Goal: Task Accomplishment & Management: Complete application form

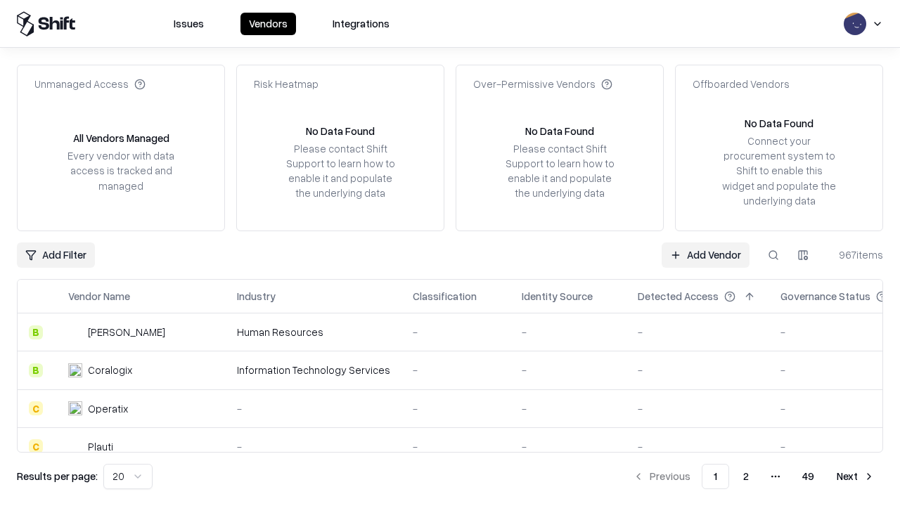
click at [706, 255] on link "Add Vendor" at bounding box center [706, 255] width 88 height 25
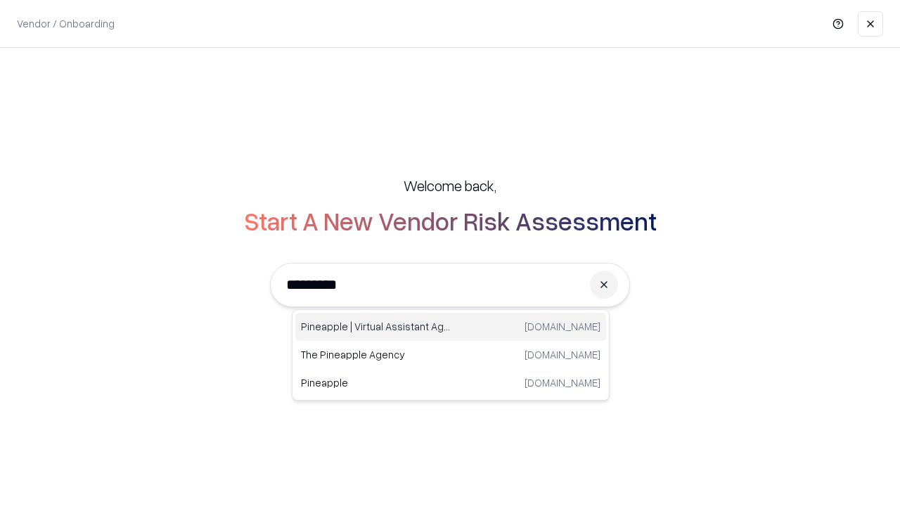
click at [451, 327] on div "Pineapple | Virtual Assistant Agency [DOMAIN_NAME]" at bounding box center [450, 327] width 311 height 28
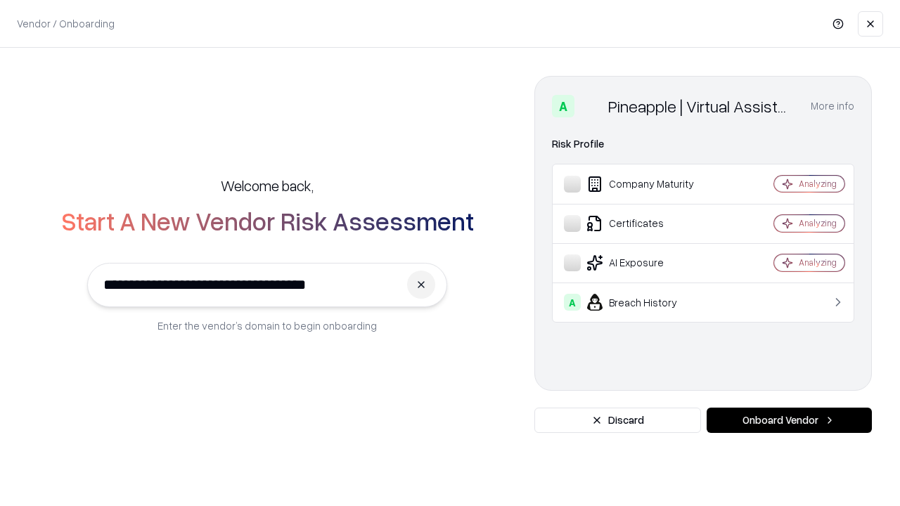
type input "**********"
click at [789, 421] on button "Onboard Vendor" at bounding box center [789, 420] width 165 height 25
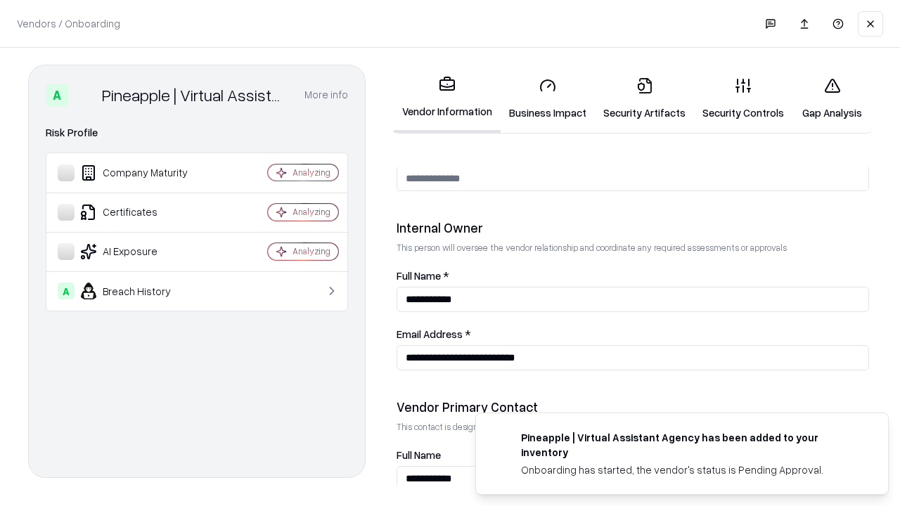
scroll to position [729, 0]
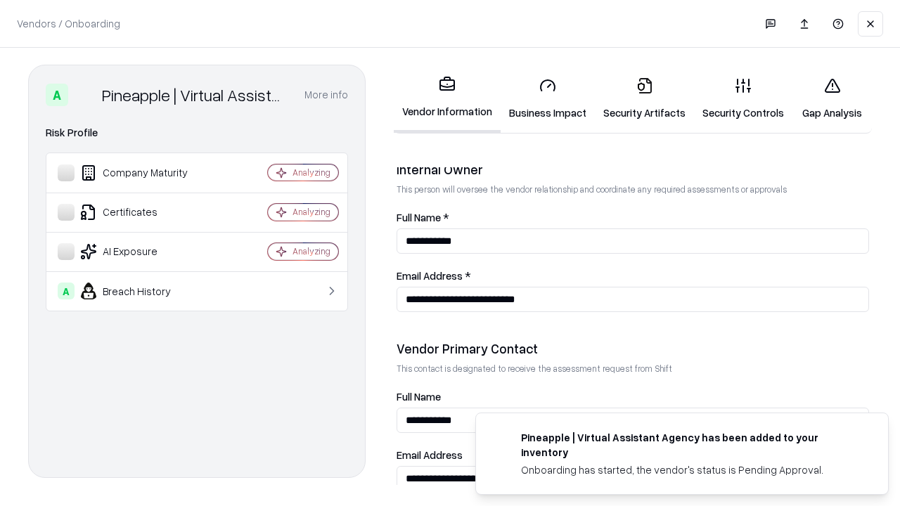
click at [644, 98] on link "Security Artifacts" at bounding box center [644, 98] width 99 height 65
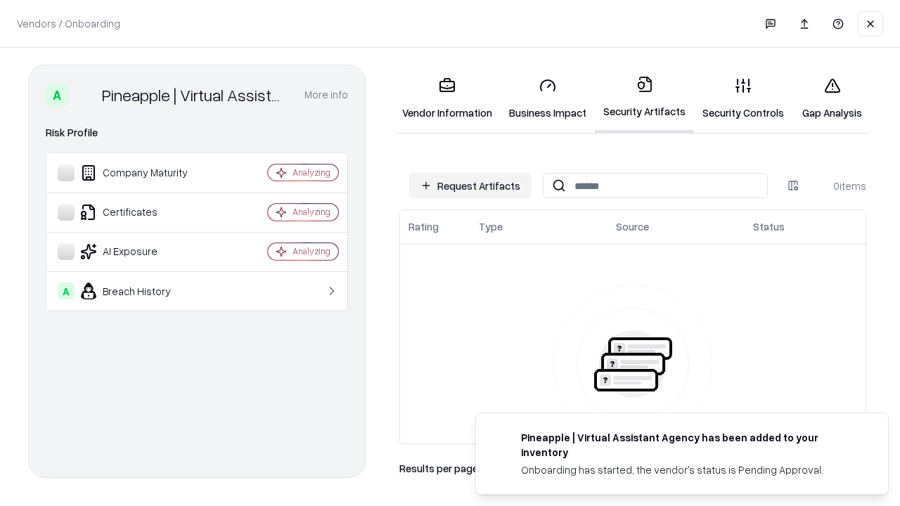
click at [471, 186] on button "Request Artifacts" at bounding box center [470, 185] width 122 height 25
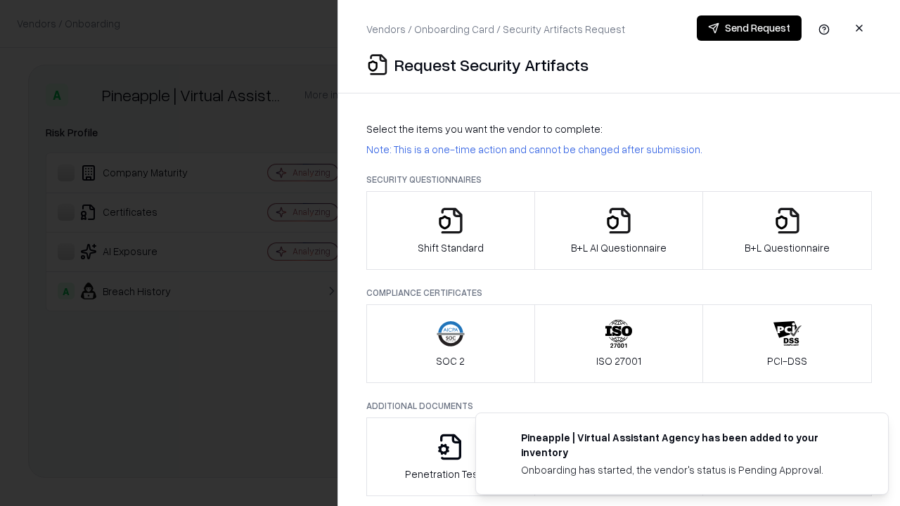
click at [787, 231] on icon "button" at bounding box center [788, 221] width 28 height 28
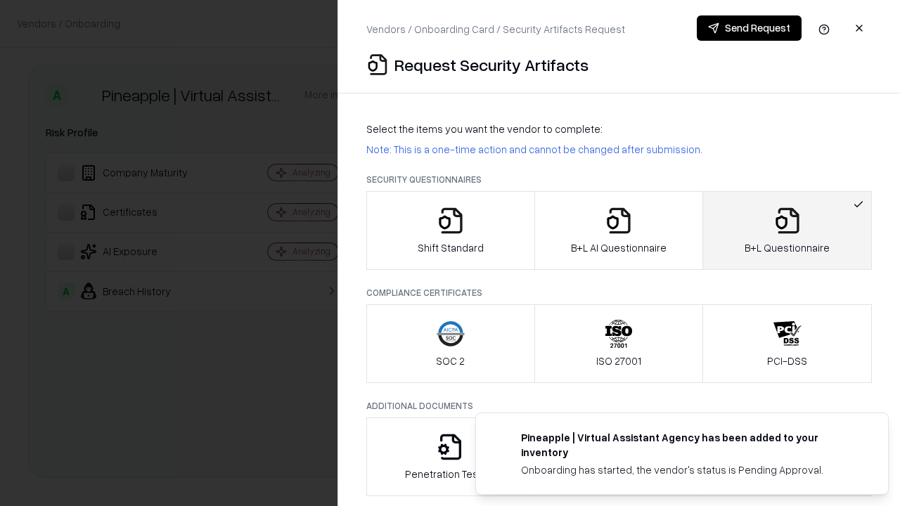
click at [618, 231] on icon "button" at bounding box center [619, 221] width 28 height 28
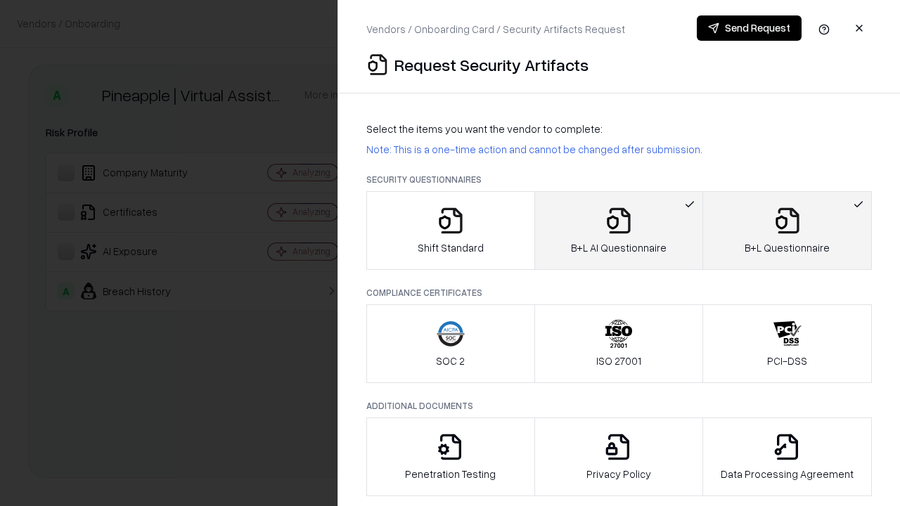
click at [749, 28] on button "Send Request" at bounding box center [749, 27] width 105 height 25
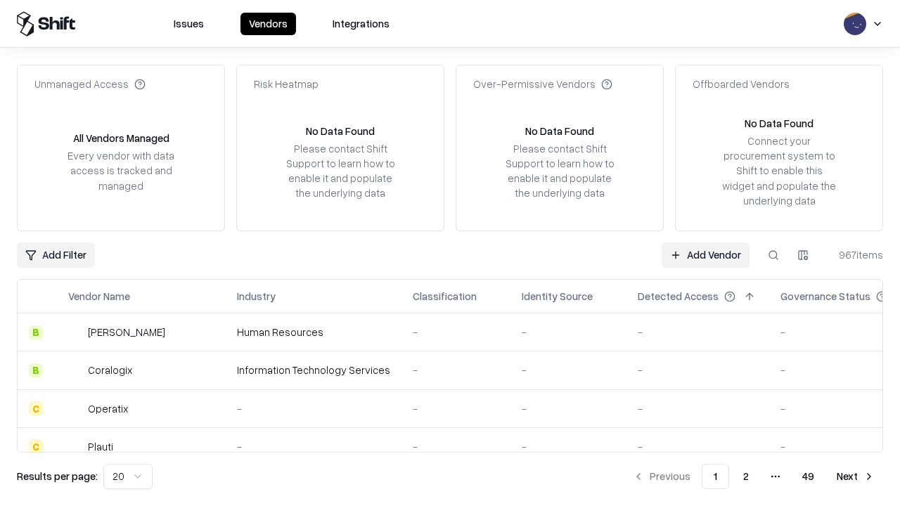
click at [774, 255] on button at bounding box center [773, 255] width 25 height 25
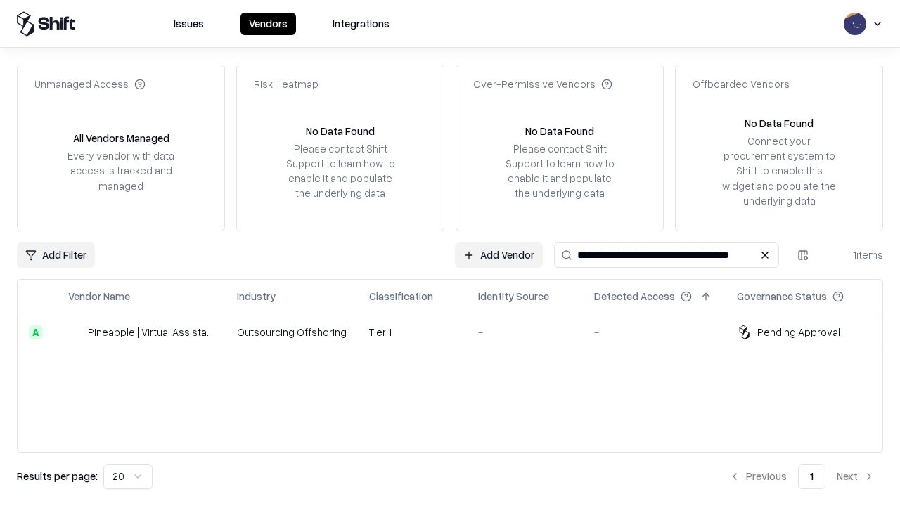
type input "**********"
click at [459, 332] on td "Tier 1" at bounding box center [412, 333] width 109 height 38
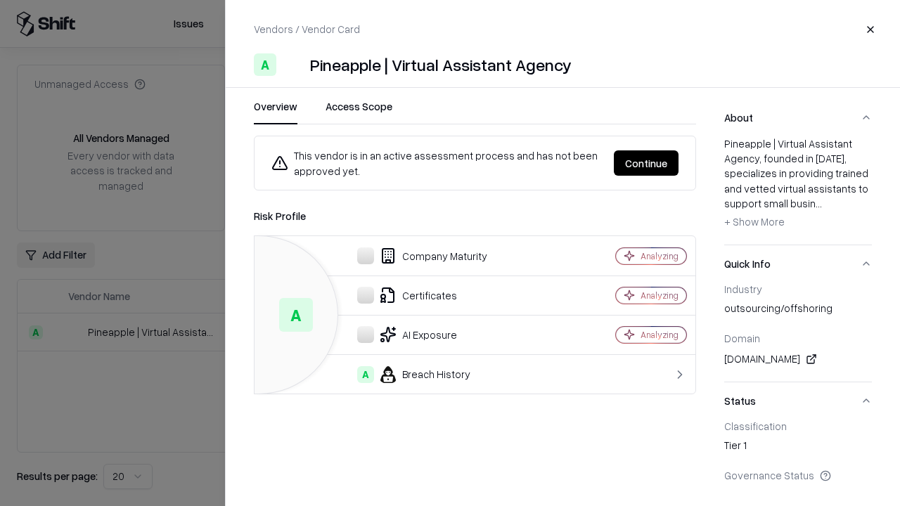
click at [646, 163] on button "Continue" at bounding box center [646, 163] width 65 height 25
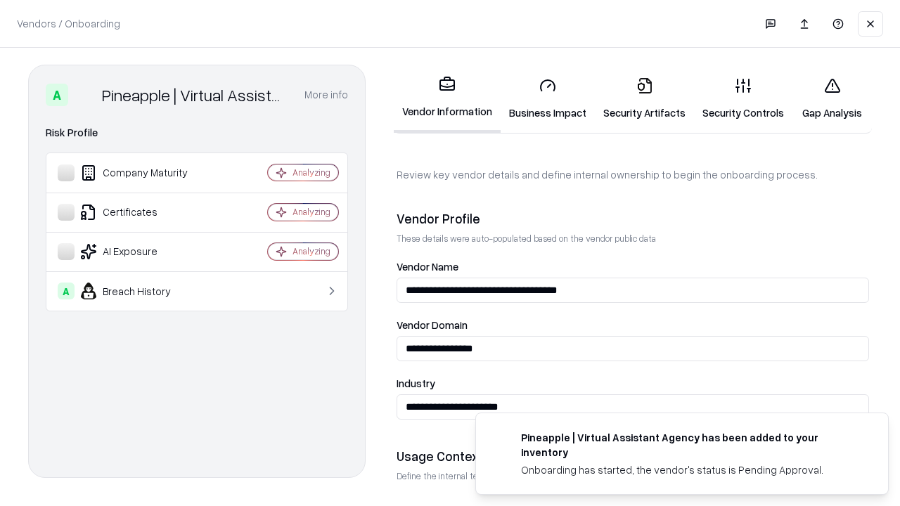
click at [644, 98] on link "Security Artifacts" at bounding box center [644, 98] width 99 height 65
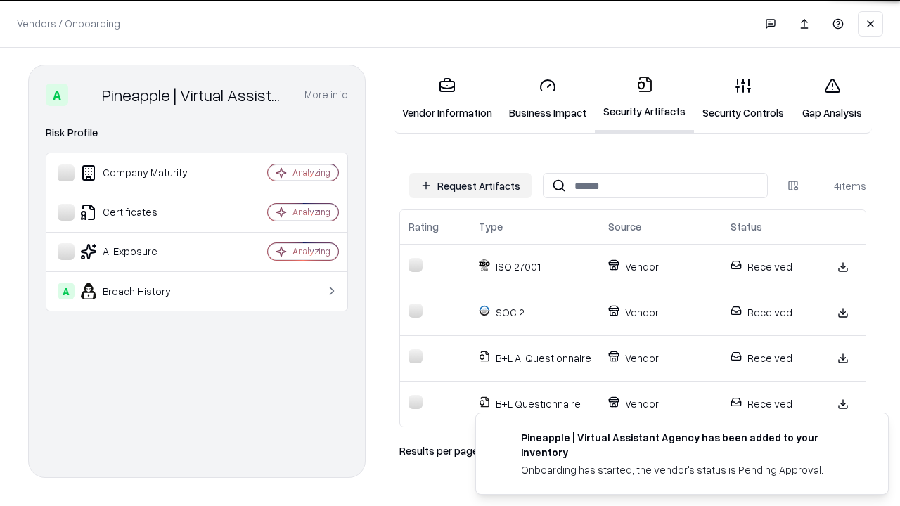
click at [832, 98] on link "Gap Analysis" at bounding box center [832, 98] width 79 height 65
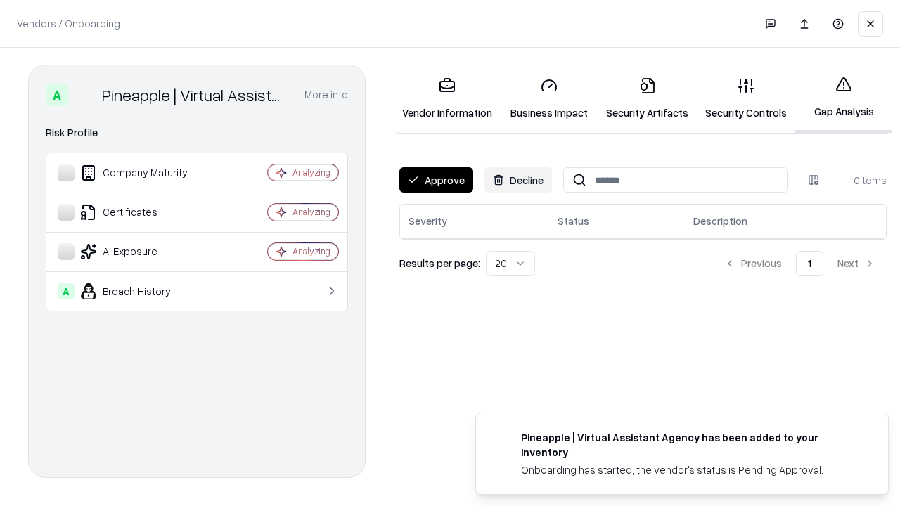
click at [436, 180] on button "Approve" at bounding box center [437, 179] width 74 height 25
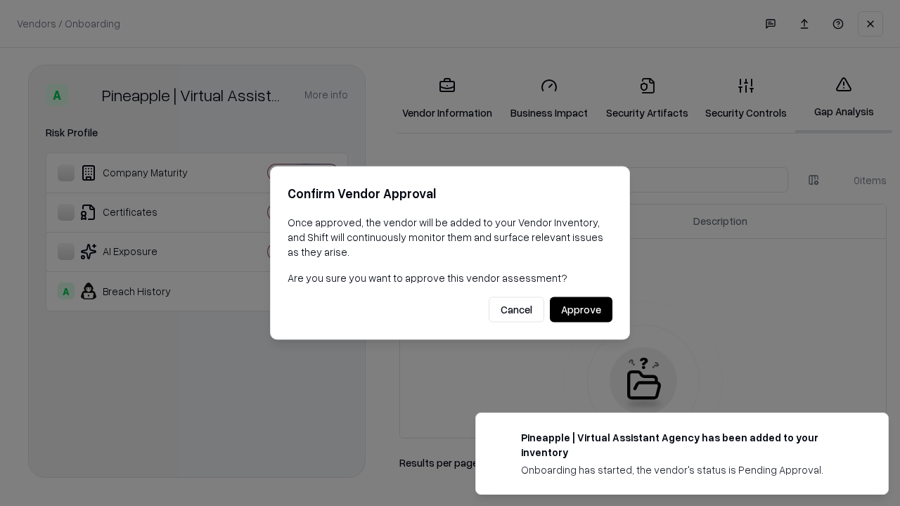
click at [581, 309] on button "Approve" at bounding box center [581, 310] width 63 height 25
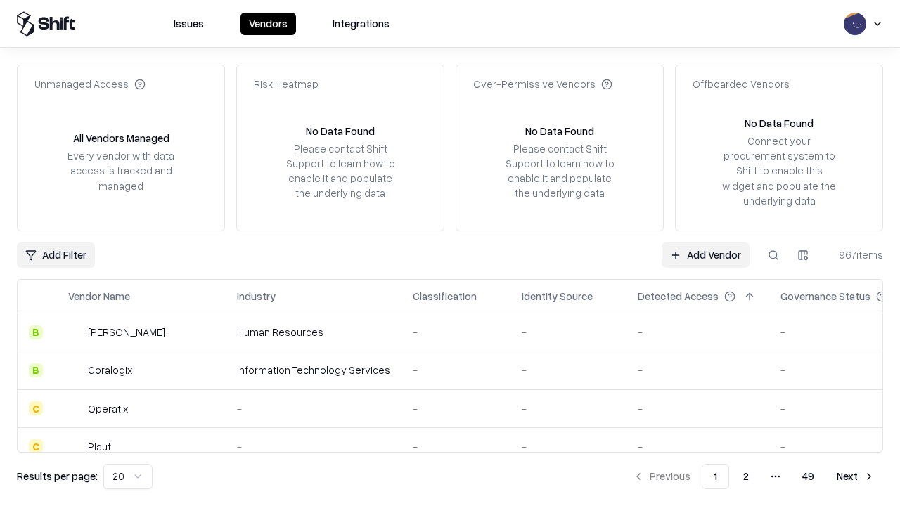
type input "**********"
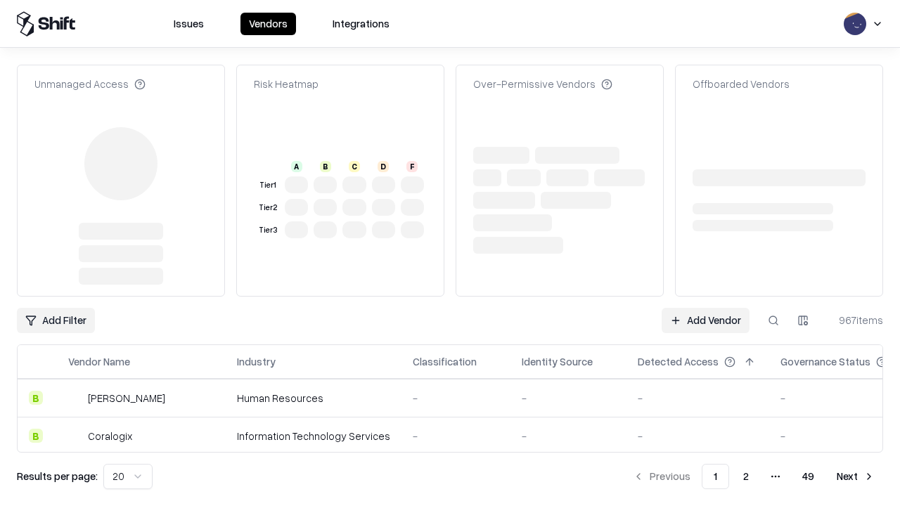
click at [706, 308] on link "Add Vendor" at bounding box center [706, 320] width 88 height 25
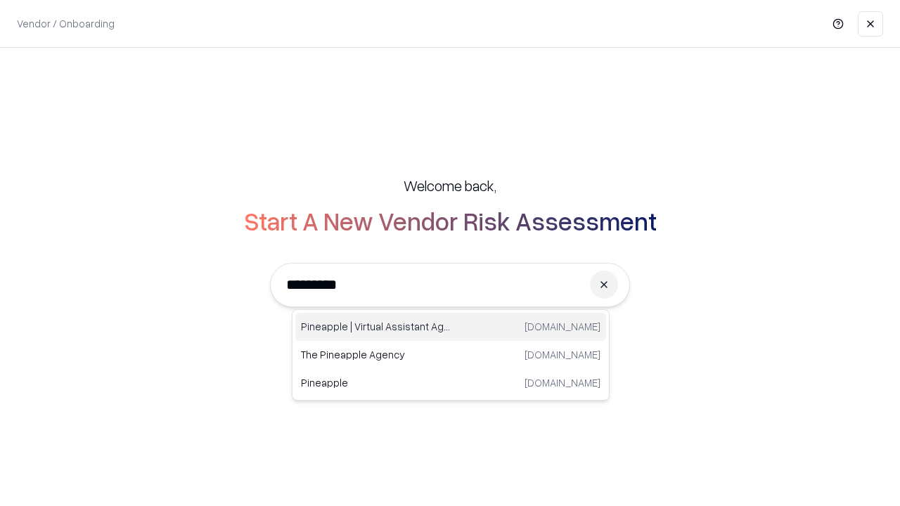
click at [451, 327] on div "Pineapple | Virtual Assistant Agency [DOMAIN_NAME]" at bounding box center [450, 327] width 311 height 28
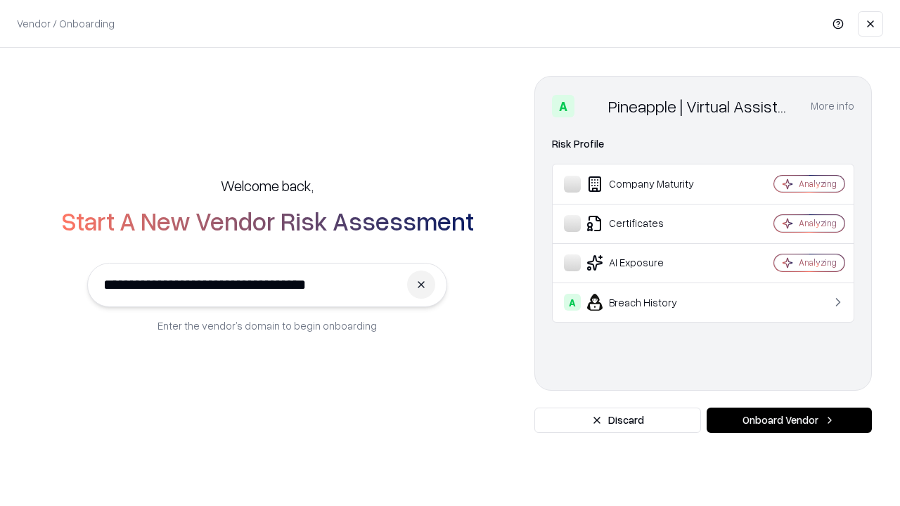
type input "**********"
click at [789, 421] on button "Onboard Vendor" at bounding box center [789, 420] width 165 height 25
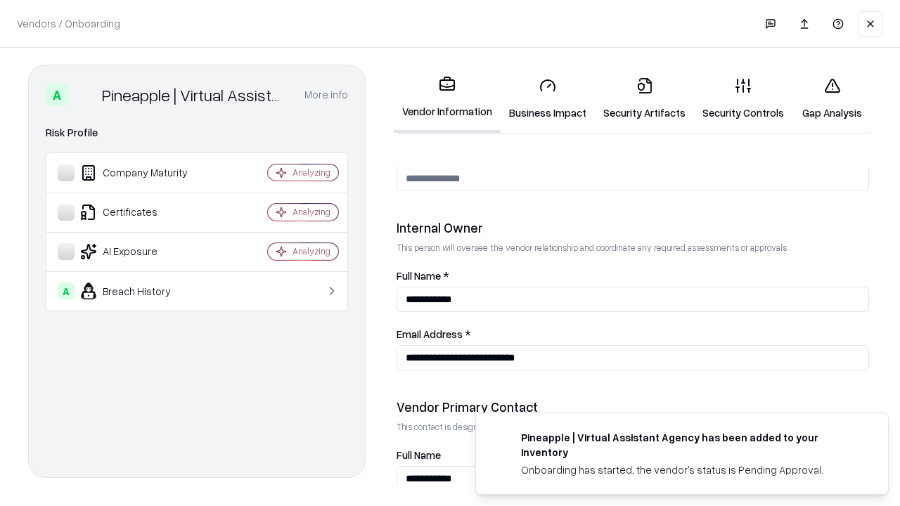
scroll to position [729, 0]
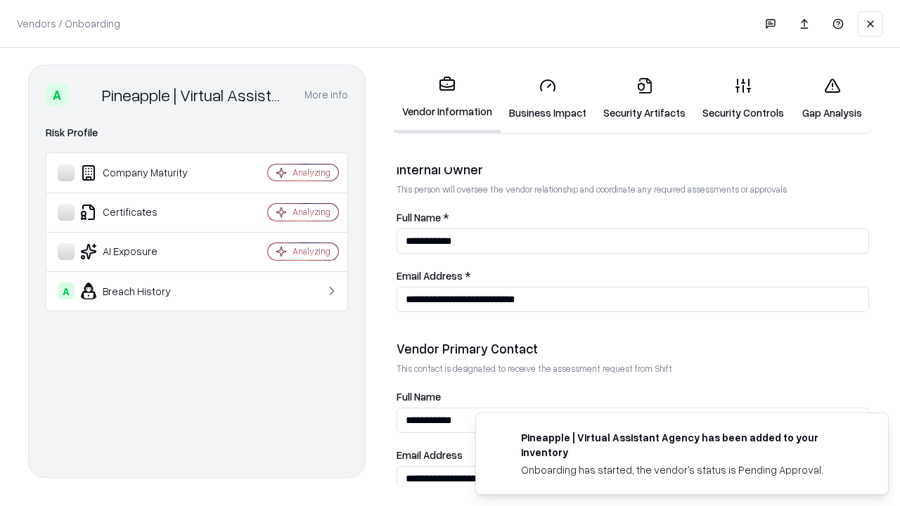
click at [832, 98] on link "Gap Analysis" at bounding box center [832, 98] width 79 height 65
